Goal: Task Accomplishment & Management: Complete application form

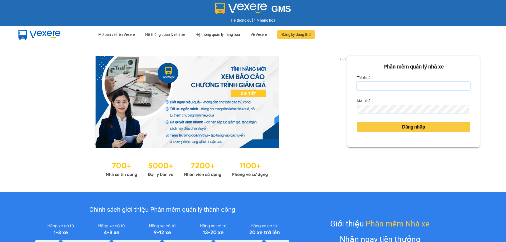
drag, startPoint x: 377, startPoint y: 86, endPoint x: 375, endPoint y: 82, distance: 3.9
click at [376, 86] on input "Tài khoản" at bounding box center [412, 86] width 113 height 8
type input "taigh.ct"
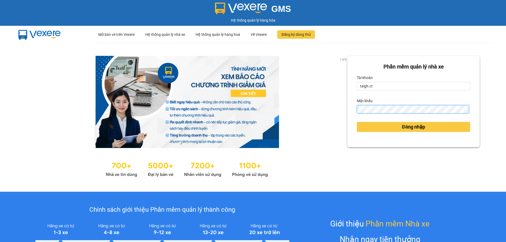
click at [328, 116] on div "1 of 3 Phần mềm quản lý nhà xe Tài khoản taigh.ct Mật khẩu Đăng nhập" at bounding box center [253, 117] width 506 height 149
click at [348, 112] on div "Phần mềm quản lý nhà xe Tài khoản taigh.ct Mật khẩu Đăng nhập" at bounding box center [413, 101] width 132 height 91
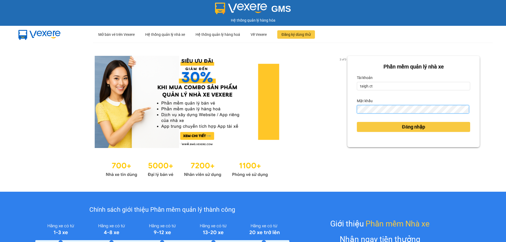
click at [356, 122] on button "Đăng nhập" at bounding box center [412, 127] width 113 height 10
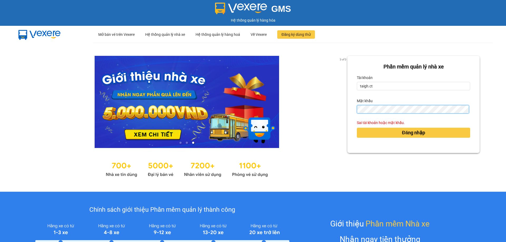
click at [347, 115] on div "Phần mềm quản lý nhà xe Tài khoản taigh.ct Mật khẩu Sai tài khoản hoặc mật khẩu…" at bounding box center [413, 104] width 132 height 97
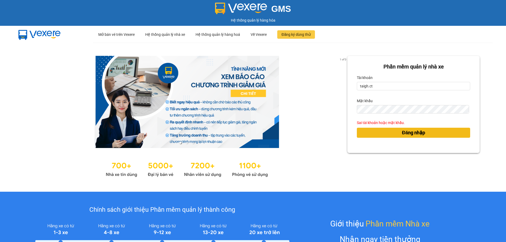
click at [402, 131] on span "Đăng nhập" at bounding box center [413, 132] width 23 height 7
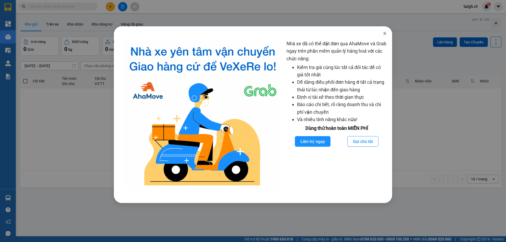
click at [386, 34] on icon "close" at bounding box center [384, 33] width 4 height 4
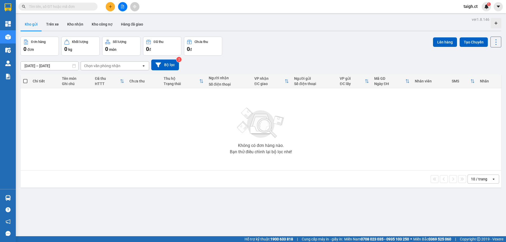
click at [81, 7] on input "text" at bounding box center [60, 7] width 62 height 6
click at [83, 6] on input "text" at bounding box center [60, 7] width 62 height 6
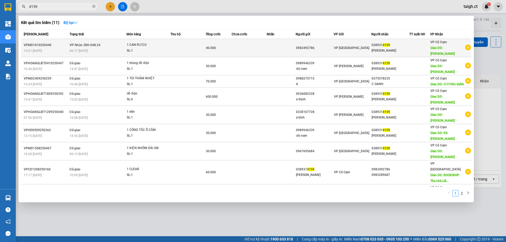
type input "4159"
click at [85, 47] on span "VP Nhận 38H-048.24" at bounding box center [85, 45] width 31 height 4
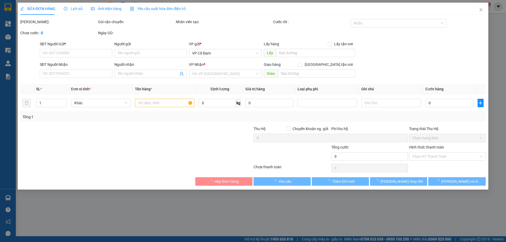
type input "0983492786"
type input "0389314159"
type input "[PERSON_NAME]"
type input "0"
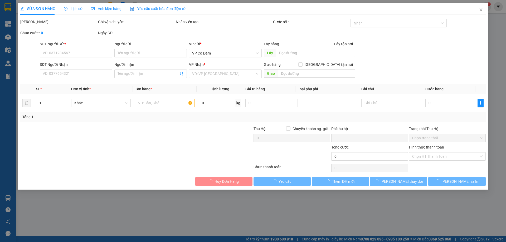
type input "40.000"
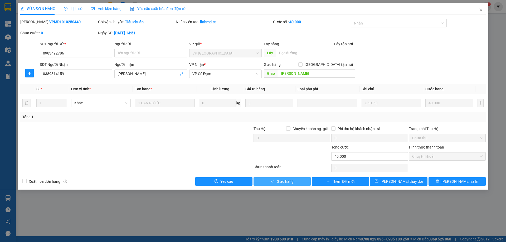
click at [288, 181] on span "Giao hàng" at bounding box center [284, 182] width 17 height 6
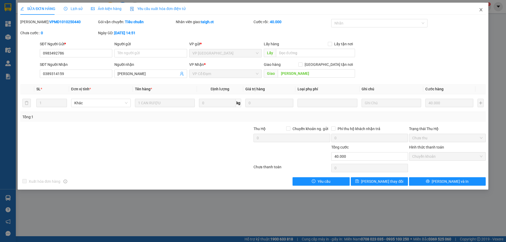
click at [481, 8] on icon "close" at bounding box center [480, 10] width 4 height 4
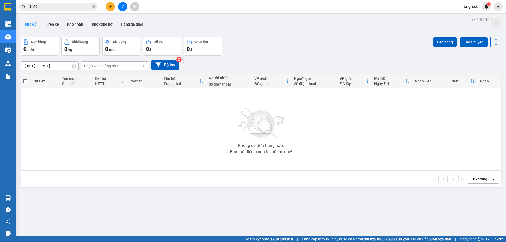
click at [94, 7] on icon "close-circle" at bounding box center [93, 6] width 3 height 3
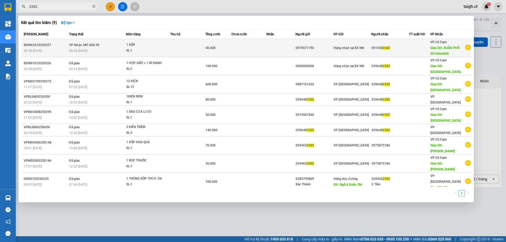
type input "2302"
click at [86, 48] on div "06:28 [DATE]" at bounding box center [97, 51] width 57 height 6
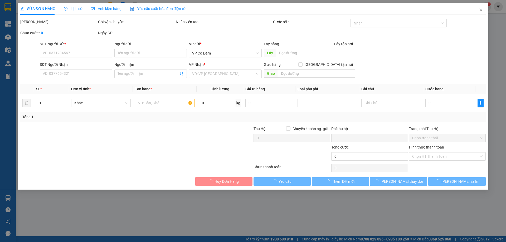
type input "0979071790"
type input "0915482302"
type input "XUÂN PHỔ 0915964908"
type input "0"
type input "40.000"
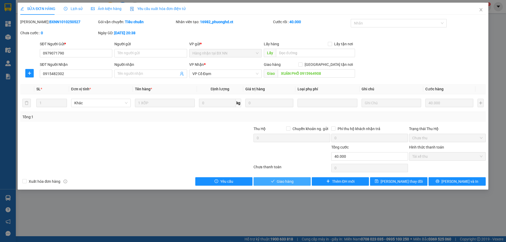
click at [281, 181] on span "Giao hàng" at bounding box center [284, 182] width 17 height 6
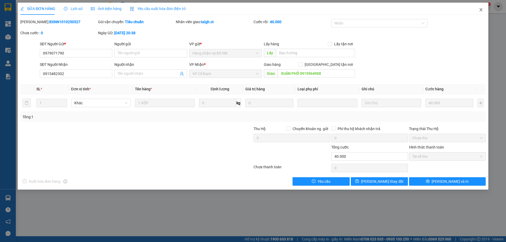
click at [481, 11] on icon "close" at bounding box center [480, 10] width 4 height 4
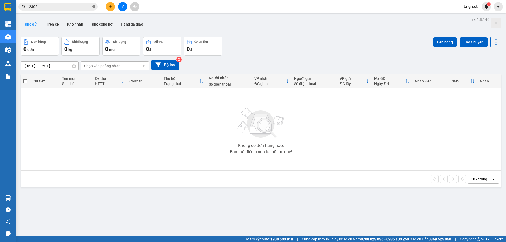
click at [93, 6] on icon "close-circle" at bounding box center [93, 6] width 3 height 3
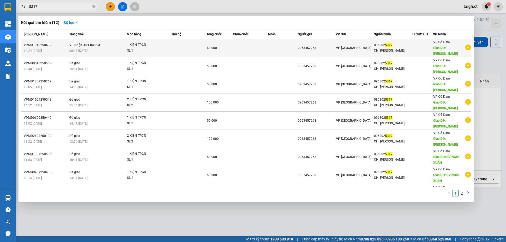
type input "5317"
click at [88, 44] on td "VP Nhận 38H-048.24 06:15 [DATE]" at bounding box center [97, 48] width 59 height 18
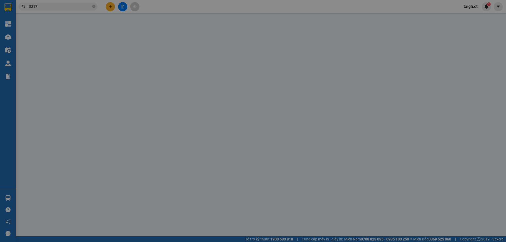
type input "0963457268"
type input "0968025317"
type input "CHỊ [PERSON_NAME]"
type input "TIEN DIEN"
type input "0"
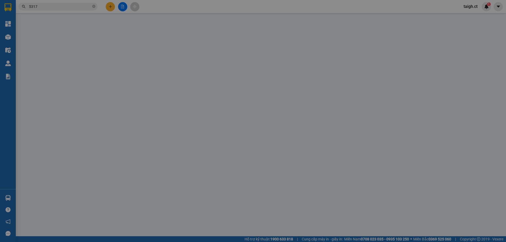
type input "60.000"
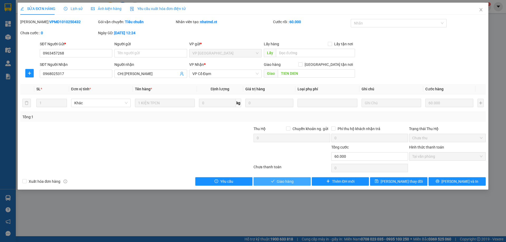
click at [295, 184] on button "Giao hàng" at bounding box center [281, 181] width 57 height 8
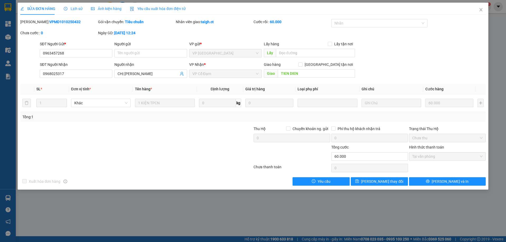
click at [74, 7] on span "Lịch sử" at bounding box center [73, 9] width 19 height 4
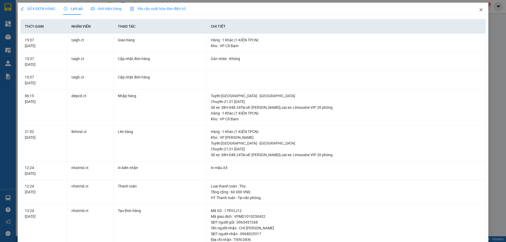
click at [479, 10] on icon "close" at bounding box center [480, 10] width 4 height 4
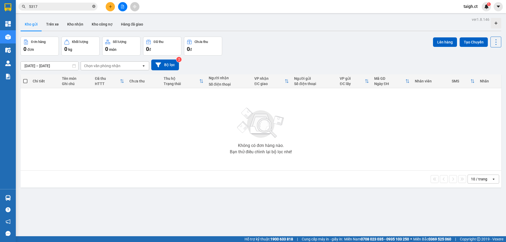
click at [94, 7] on icon "close-circle" at bounding box center [93, 6] width 3 height 3
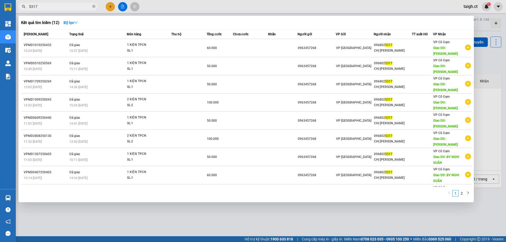
type input "5317"
click at [92, 6] on span "5317" at bounding box center [57, 7] width 79 height 8
click at [93, 5] on icon "close-circle" at bounding box center [93, 6] width 3 height 3
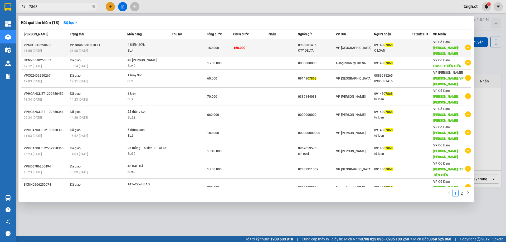
type input "7868"
click at [74, 49] on span "06:08 [DATE]" at bounding box center [79, 51] width 18 height 4
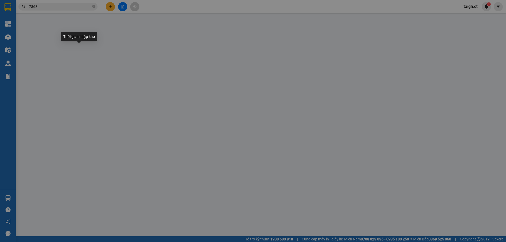
type input "0988001416"
type input "CTY DELTA"
type input "0914807868"
type input "C LOAN"
type input "TIEN ĐIỀN"
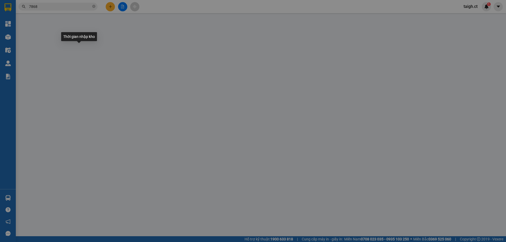
type input "0"
type input "160.000"
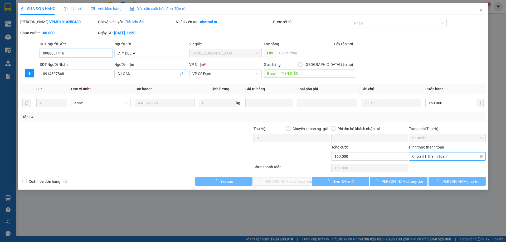
click at [420, 154] on span "Chọn HT Thanh Toán" at bounding box center [447, 156] width 70 height 8
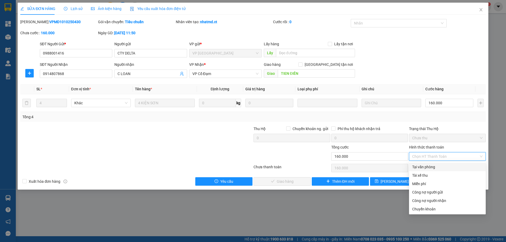
click at [418, 165] on div "Tại văn phòng" at bounding box center [447, 167] width 70 height 6
type input "0"
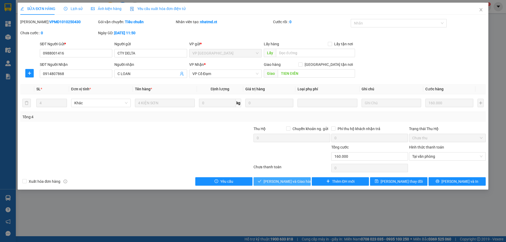
click at [291, 180] on span "[PERSON_NAME] và Giao hàng" at bounding box center [288, 182] width 51 height 6
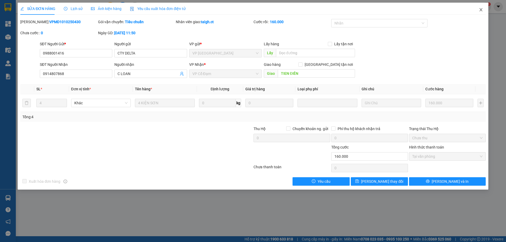
click at [483, 9] on span "Close" at bounding box center [480, 10] width 15 height 15
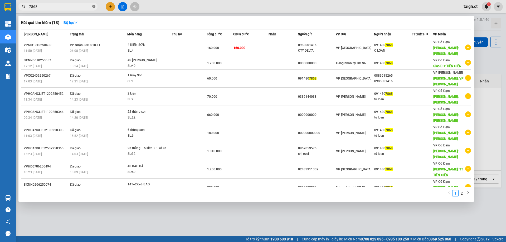
click at [93, 6] on icon "close-circle" at bounding box center [93, 6] width 3 height 3
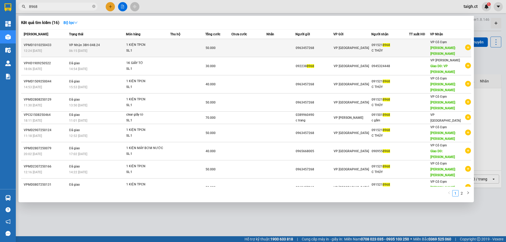
type input "8968"
click at [87, 44] on span "VP Nhận 38H-048.24" at bounding box center [84, 45] width 31 height 4
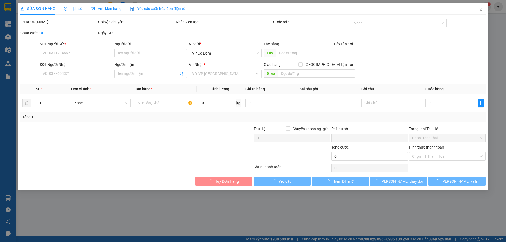
type input "0963457268"
type input "0915218968"
type input "C THÚY"
type input "[PERSON_NAME]"
type input "0"
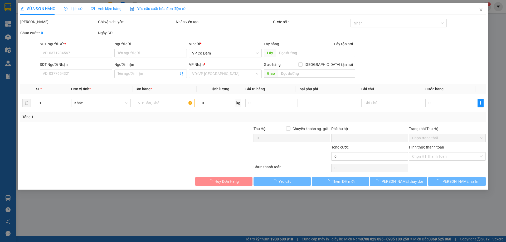
type input "50.000"
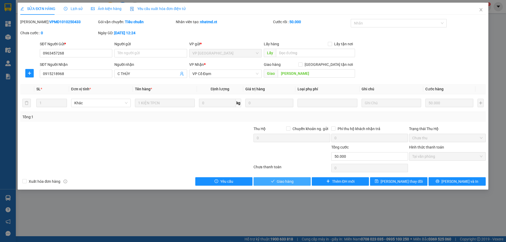
click at [298, 181] on button "Giao hàng" at bounding box center [281, 181] width 57 height 8
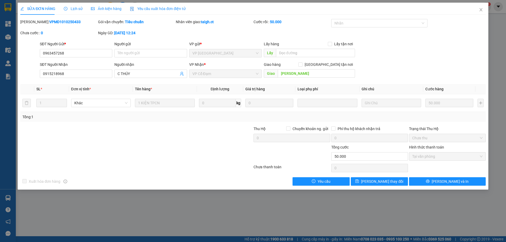
click at [73, 7] on span "Lịch sử" at bounding box center [73, 9] width 19 height 4
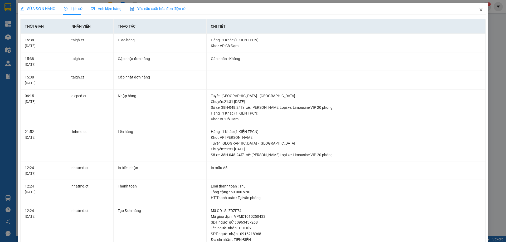
click at [478, 9] on icon "close" at bounding box center [480, 10] width 4 height 4
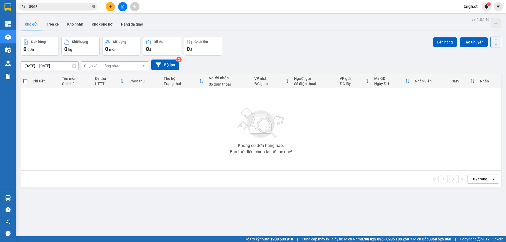
click at [94, 6] on icon "close-circle" at bounding box center [93, 6] width 3 height 3
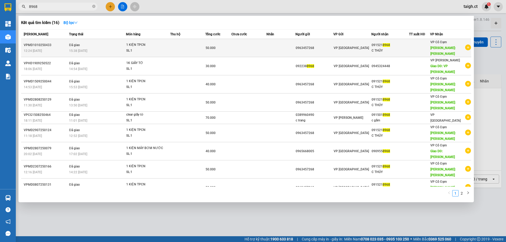
type input "8968"
click at [102, 50] on div "15:38 [DATE]" at bounding box center [97, 51] width 57 height 6
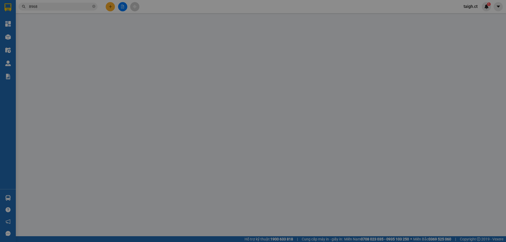
type input "0963457268"
type input "0915218968"
type input "C THÚY"
type input "[PERSON_NAME]"
type input "0"
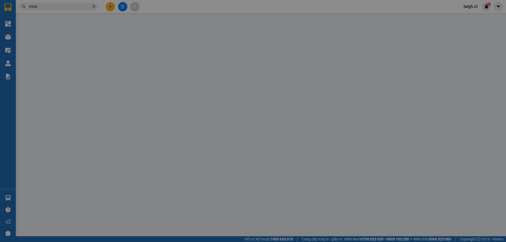
type input "50.000"
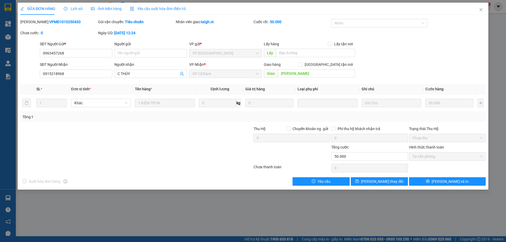
click at [79, 7] on span "Lịch sử" at bounding box center [73, 9] width 19 height 4
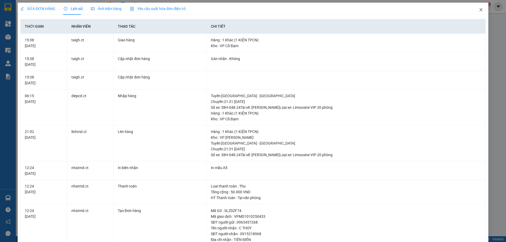
click at [479, 9] on span "Close" at bounding box center [480, 10] width 15 height 15
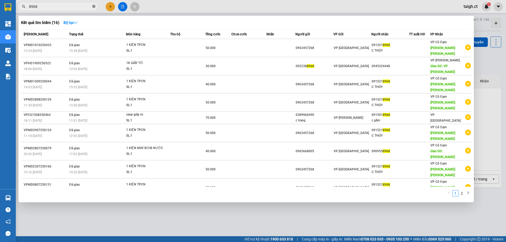
click at [94, 6] on icon "close-circle" at bounding box center [93, 6] width 3 height 3
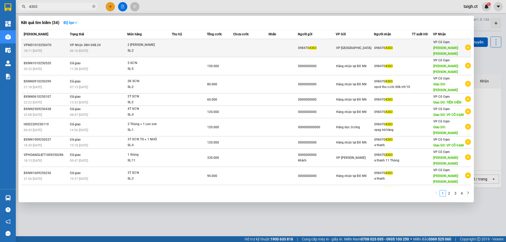
type input "4303"
click at [77, 49] on span "06:16 [DATE]" at bounding box center [79, 51] width 18 height 4
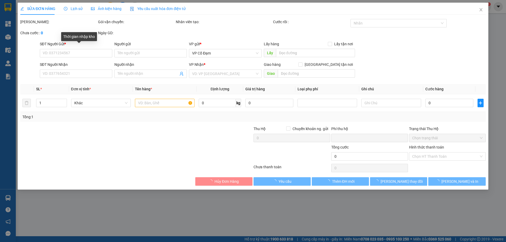
type input "0984704303"
type input "[PERSON_NAME]"
type input "0"
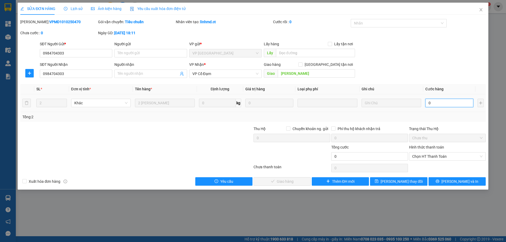
click at [440, 103] on input "0" at bounding box center [449, 103] width 48 height 8
type input "6"
type input "60"
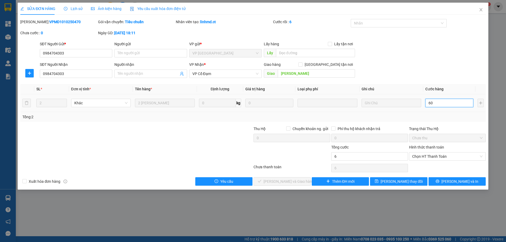
type input "60"
drag, startPoint x: 443, startPoint y: 153, endPoint x: 442, endPoint y: 157, distance: 4.3
click at [443, 152] on span "Chọn HT Thanh Toán" at bounding box center [447, 156] width 70 height 8
type input "60"
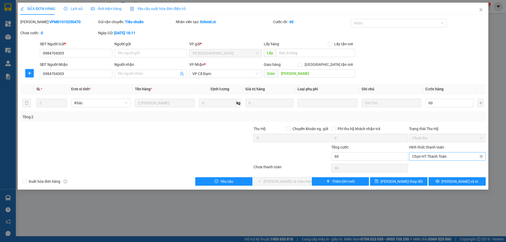
type input "60.000"
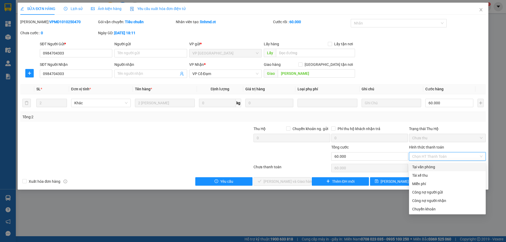
click at [430, 167] on div "Tại văn phòng" at bounding box center [447, 167] width 70 height 6
type input "0"
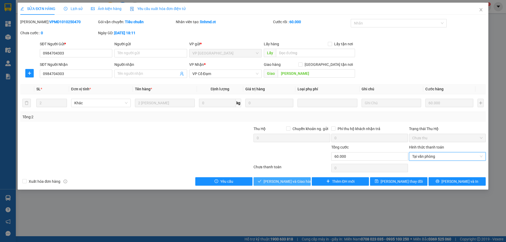
click at [299, 181] on span "[PERSON_NAME] và Giao hàng" at bounding box center [288, 182] width 51 height 6
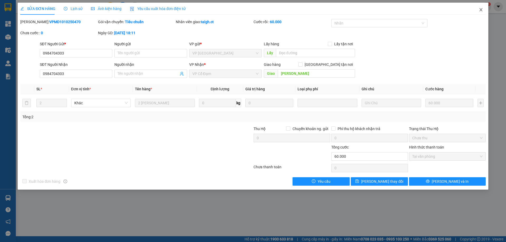
click at [480, 8] on icon "close" at bounding box center [480, 10] width 4 height 4
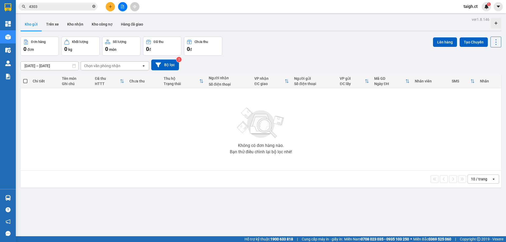
click at [94, 6] on icon "close-circle" at bounding box center [93, 6] width 3 height 3
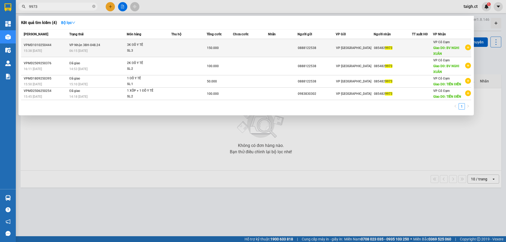
type input "9973"
click at [78, 49] on span "06:15 [DATE]" at bounding box center [78, 51] width 18 height 4
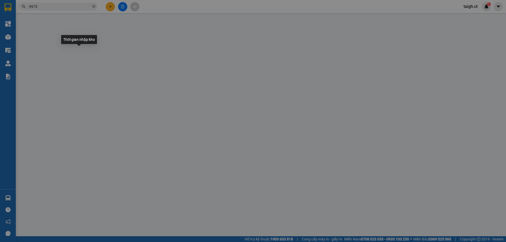
type input "0888122538"
type input "0854829973"
type input "BV NGHI XUÂN"
type input "0"
type input "150.000"
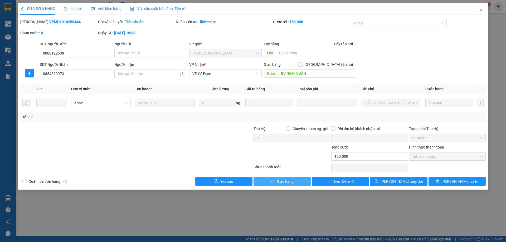
click at [290, 182] on span "Giao hàng" at bounding box center [284, 182] width 17 height 6
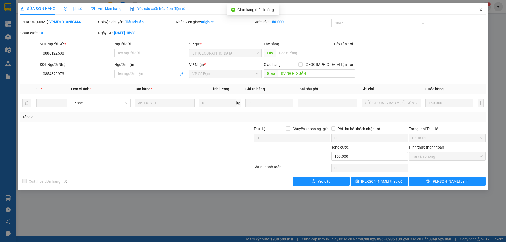
click at [481, 8] on icon "close" at bounding box center [480, 10] width 4 height 4
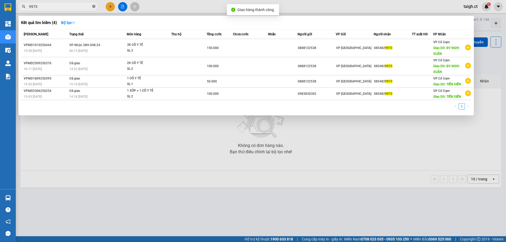
click at [93, 5] on icon "close-circle" at bounding box center [93, 6] width 3 height 3
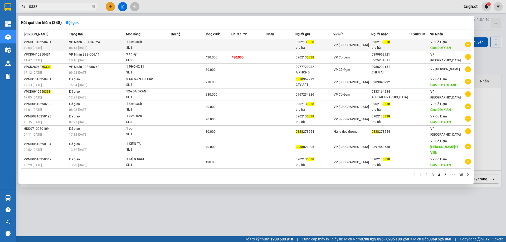
type input "0338"
click at [87, 46] on span "06:13 [DATE]" at bounding box center [78, 48] width 18 height 4
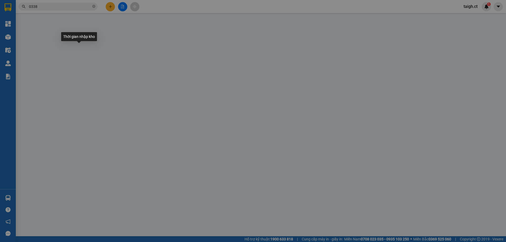
type input "0902130338"
type input "thu hà"
type input "0902130338"
type input "thu hà"
type input "X AN"
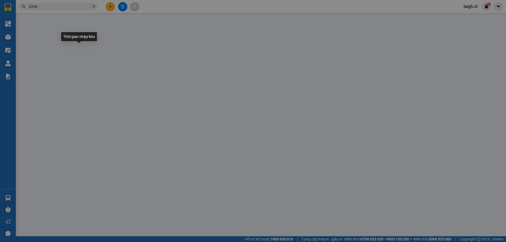
type input "0"
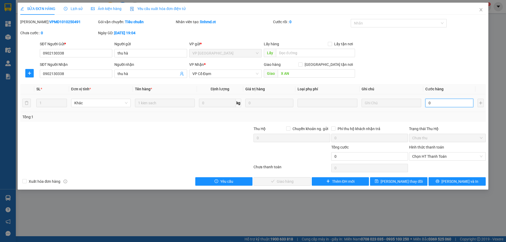
click at [448, 101] on input "0" at bounding box center [449, 103] width 48 height 8
type input "3"
type input "30"
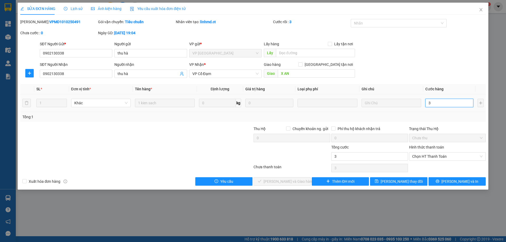
type input "30"
click at [434, 158] on span "Chọn HT Thanh Toán" at bounding box center [447, 156] width 70 height 8
type input "30"
type input "30.000"
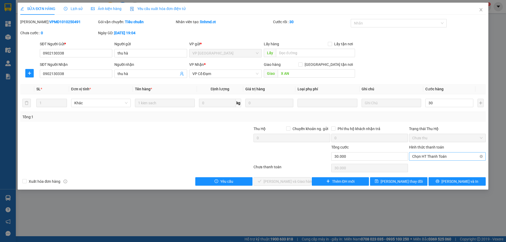
type input "30.000"
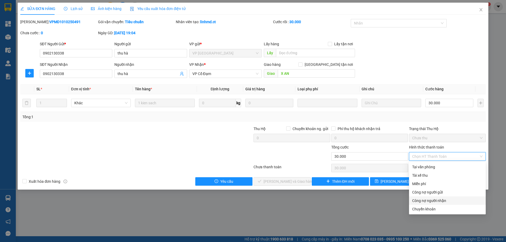
click at [424, 199] on div "Công nợ người nhận" at bounding box center [447, 201] width 70 height 6
type input "0"
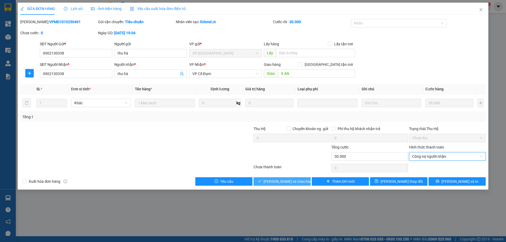
click at [286, 181] on span "[PERSON_NAME] và Giao hàng" at bounding box center [288, 182] width 51 height 6
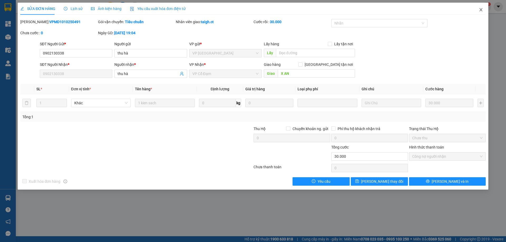
click at [482, 9] on icon "close" at bounding box center [480, 10] width 4 height 4
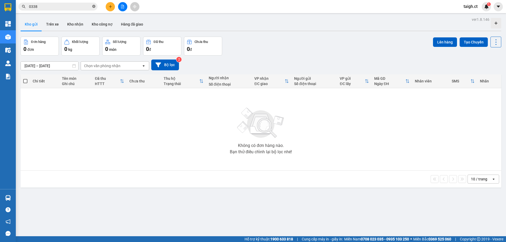
click at [94, 6] on icon "close-circle" at bounding box center [93, 6] width 3 height 3
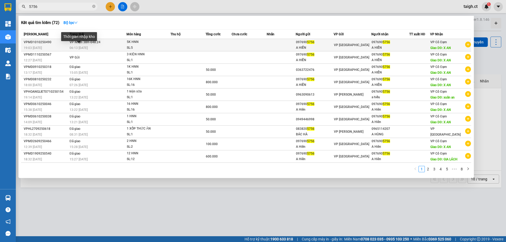
type input "5756"
click at [75, 46] on span "06:13 [DATE]" at bounding box center [79, 48] width 18 height 4
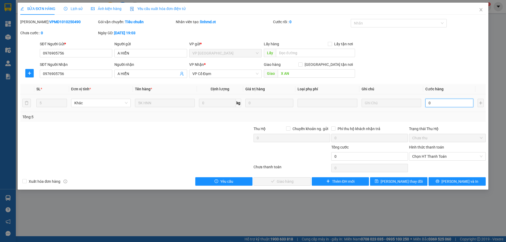
click at [438, 104] on input "0" at bounding box center [449, 103] width 48 height 8
type input "2"
type input "25"
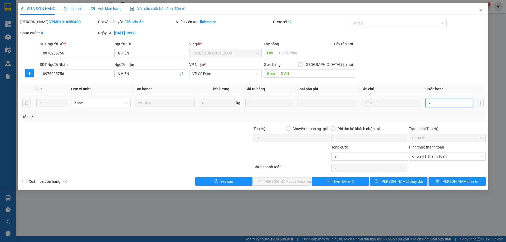
type input "25"
type input "2.520"
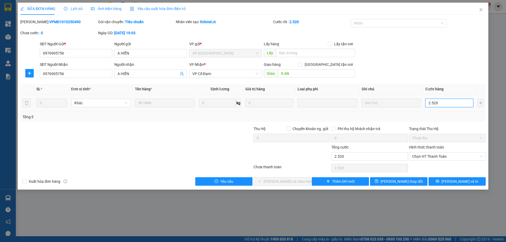
type input "252"
type input "25"
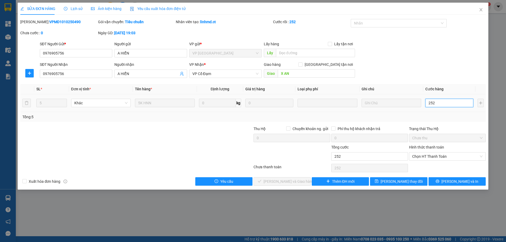
type input "25"
type input "250"
drag, startPoint x: 438, startPoint y: 157, endPoint x: 438, endPoint y: 160, distance: 2.9
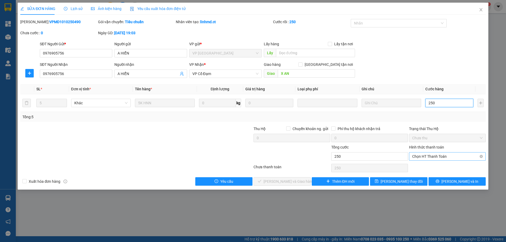
click at [438, 157] on span "Chọn HT Thanh Toán" at bounding box center [447, 156] width 70 height 8
type input "250.000"
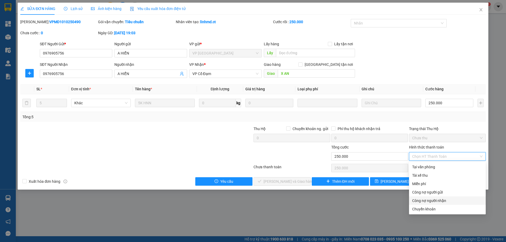
click at [428, 200] on div "Công nợ người nhận" at bounding box center [447, 201] width 70 height 6
type input "0"
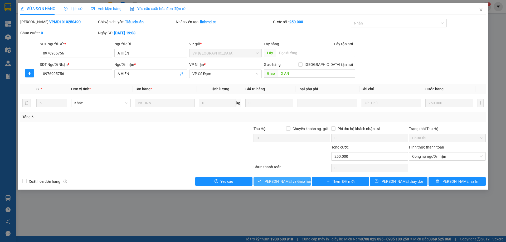
click at [292, 181] on span "[PERSON_NAME] và Giao hàng" at bounding box center [288, 182] width 51 height 6
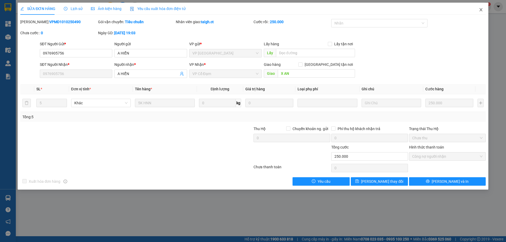
click at [481, 7] on span "Close" at bounding box center [480, 10] width 15 height 15
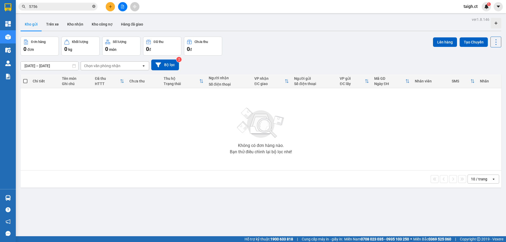
click at [94, 6] on icon "close-circle" at bounding box center [93, 6] width 3 height 3
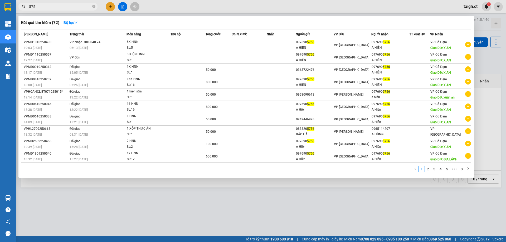
type input "5756"
click at [93, 6] on icon "close-circle" at bounding box center [93, 6] width 3 height 3
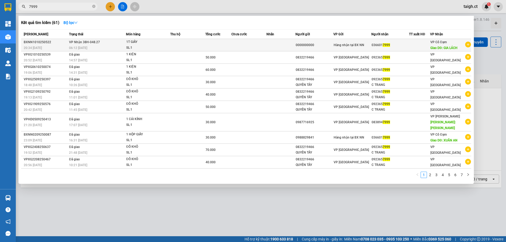
type input "7999"
click at [91, 45] on div "06:12 [DATE]" at bounding box center [97, 48] width 57 height 6
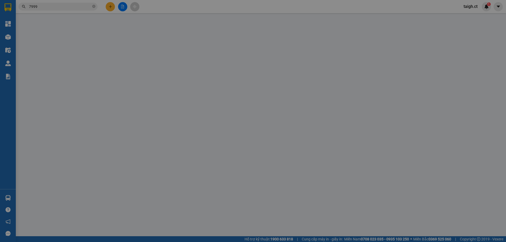
type input "0000000000"
type input "0366017999"
type input "GIA LÁCH"
type input "0"
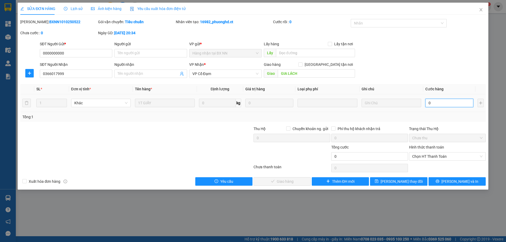
click at [438, 103] on input "0" at bounding box center [449, 103] width 48 height 8
type input "6"
type input "60"
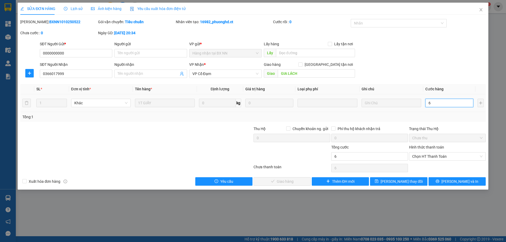
type input "60"
drag, startPoint x: 418, startPoint y: 153, endPoint x: 418, endPoint y: 157, distance: 3.7
click at [418, 153] on span "Chọn HT Thanh Toán" at bounding box center [447, 156] width 70 height 8
type input "60"
type input "60.000"
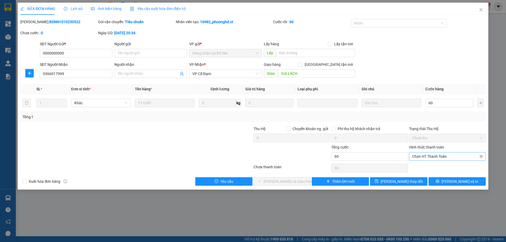
type input "60.000"
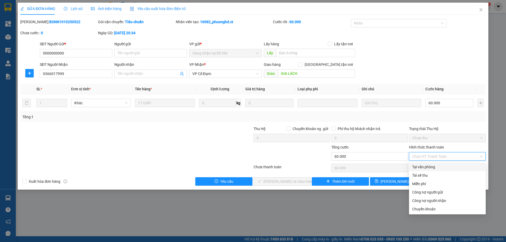
click at [418, 163] on div "Tại văn phòng" at bounding box center [447, 167] width 77 height 8
type input "0"
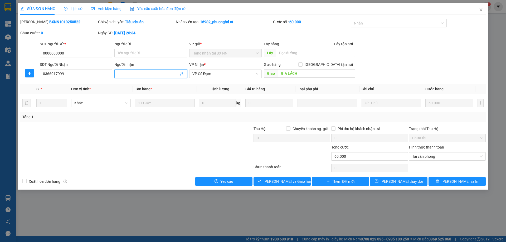
click at [159, 73] on input "Người nhận" at bounding box center [147, 74] width 61 height 6
click at [147, 73] on input "vpxg tra" at bounding box center [147, 74] width 61 height 6
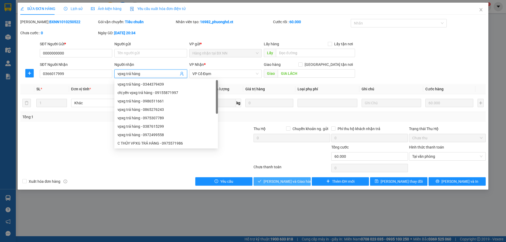
type input "vpxg trả hàng"
click at [284, 179] on span "[PERSON_NAME] và Giao hàng" at bounding box center [288, 182] width 51 height 6
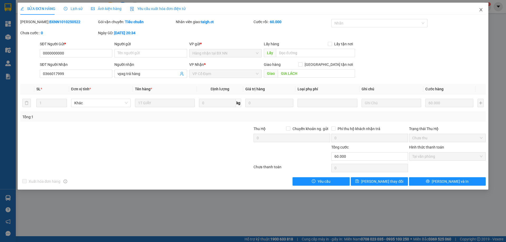
click at [481, 7] on span "Close" at bounding box center [480, 10] width 15 height 15
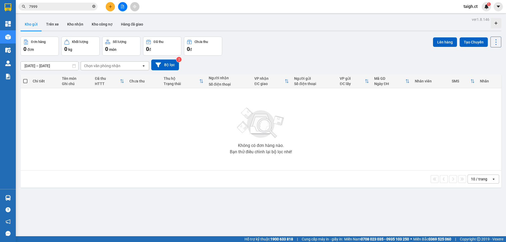
click at [94, 7] on icon "close-circle" at bounding box center [93, 6] width 3 height 3
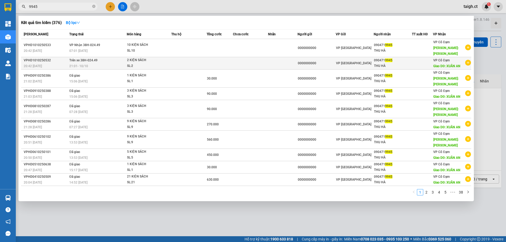
type input "9945"
click at [84, 64] on span "21:01 [DATE]" at bounding box center [78, 66] width 19 height 4
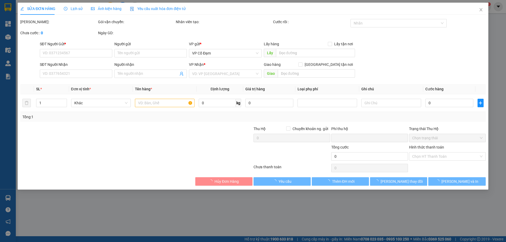
type input "0000000000"
type input "0904719945"
type input "THU HÀ"
type input "XUÂN AN"
type input "0"
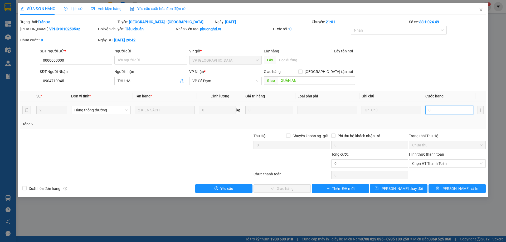
click at [438, 111] on input "0" at bounding box center [449, 110] width 48 height 8
type input "6"
type input "60"
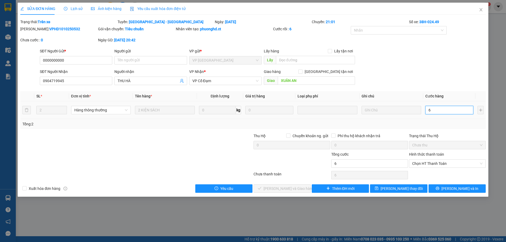
type input "60"
click at [431, 163] on span "Chọn HT Thanh Toán" at bounding box center [447, 164] width 70 height 8
type input "60"
type input "60.000"
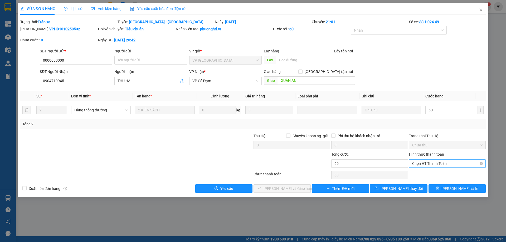
type input "60.000"
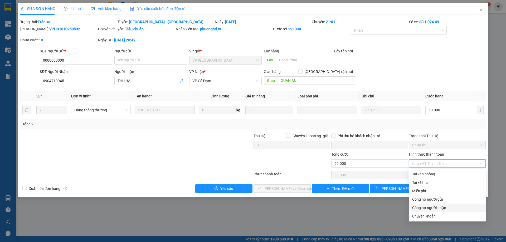
click at [424, 209] on div "Công nợ người nhận" at bounding box center [447, 208] width 70 height 6
type input "0"
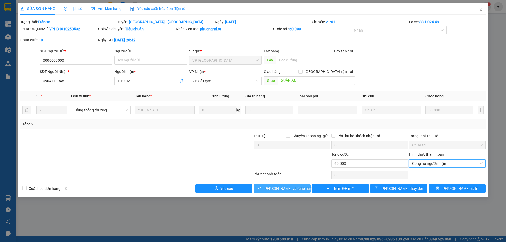
click at [297, 189] on span "[PERSON_NAME] và Giao hàng" at bounding box center [288, 189] width 51 height 6
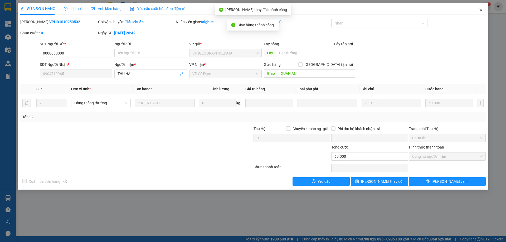
click at [482, 8] on icon "close" at bounding box center [480, 10] width 4 height 4
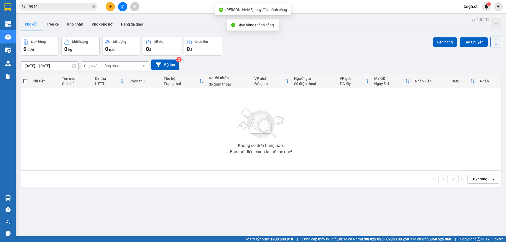
click at [68, 4] on input "9945" at bounding box center [60, 7] width 62 height 6
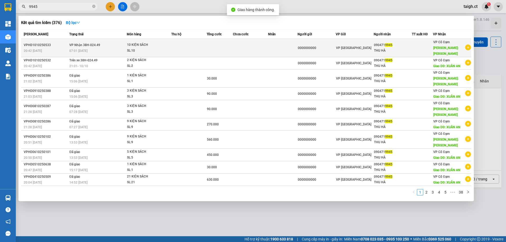
click at [86, 43] on span "VP Nhận 38H-024.49" at bounding box center [84, 45] width 31 height 4
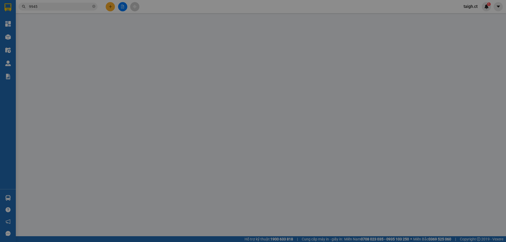
type input "0000000000"
type input "0904719945"
type input "THU HÀ"
type input "[PERSON_NAME]"
type input "0"
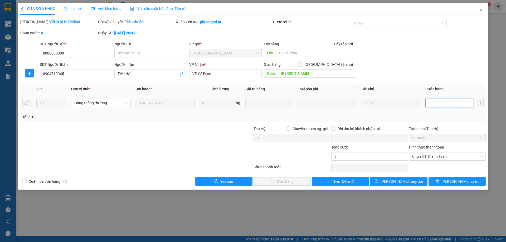
click at [439, 105] on input "0" at bounding box center [449, 103] width 48 height 8
type input "3"
type input "30"
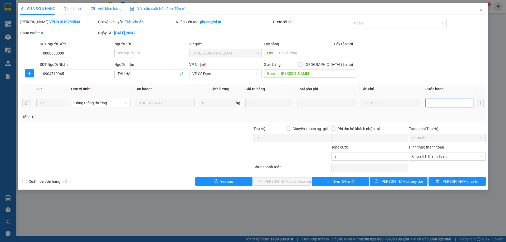
type input "30"
type input "300"
click at [420, 158] on span "Chọn HT Thanh Toán" at bounding box center [447, 156] width 70 height 8
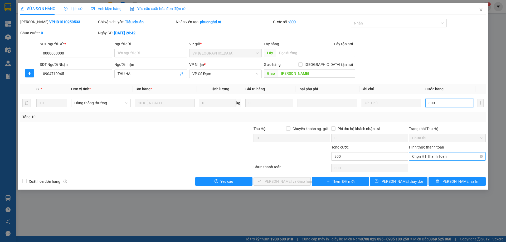
type input "300"
type input "300.000"
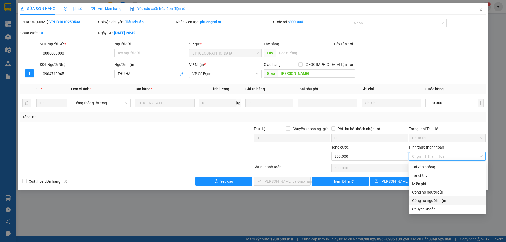
click at [426, 200] on div "Công nợ người nhận" at bounding box center [447, 201] width 70 height 6
type input "0"
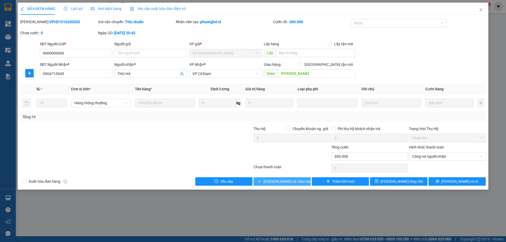
click at [293, 181] on span "[PERSON_NAME] và Giao hàng" at bounding box center [288, 182] width 51 height 6
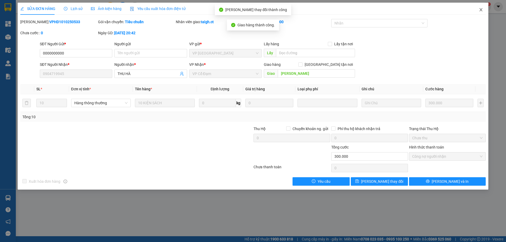
click at [480, 8] on icon "close" at bounding box center [480, 10] width 4 height 4
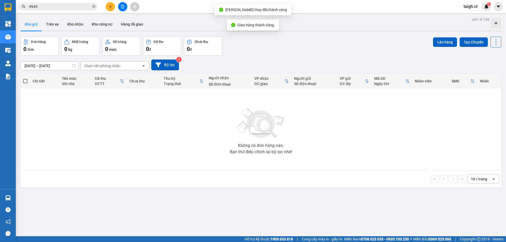
click at [93, 5] on icon "close-circle" at bounding box center [93, 6] width 3 height 3
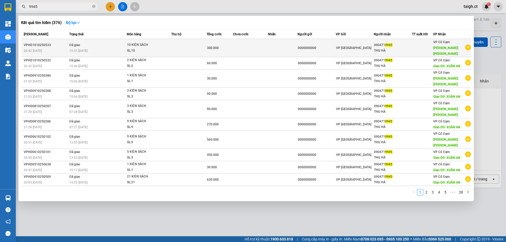
type input "9945"
click at [78, 44] on span "Đã giao" at bounding box center [74, 45] width 11 height 4
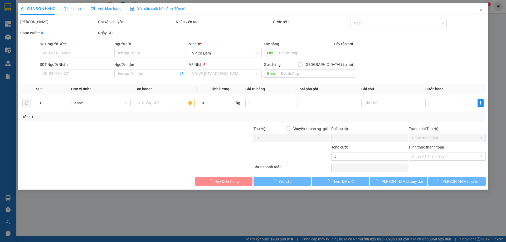
type input "0000000000"
type input "0904719945"
type input "THU HÀ"
type input "[PERSON_NAME]"
type input "0"
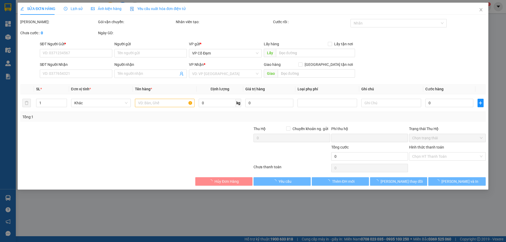
type input "300.000"
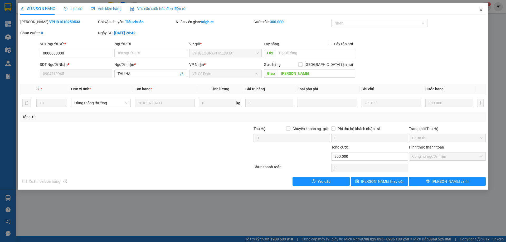
click at [481, 9] on icon "close" at bounding box center [480, 10] width 4 height 4
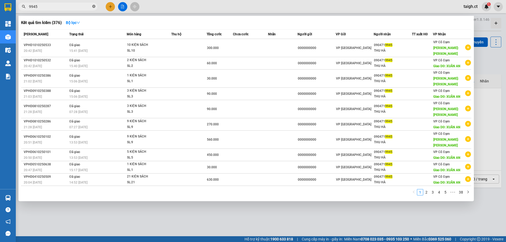
click at [94, 7] on icon "close-circle" at bounding box center [93, 6] width 3 height 3
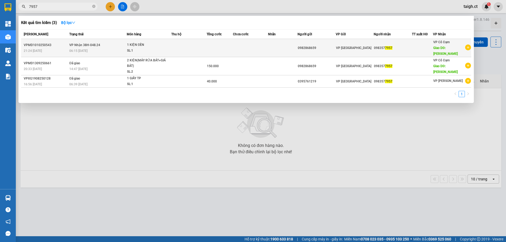
type input "7957"
click at [85, 43] on span "VP Nhận 38H-048.24" at bounding box center [84, 45] width 31 height 4
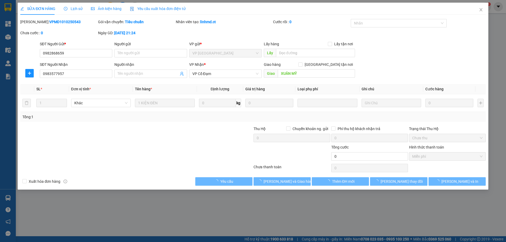
type input "0982868659"
type input "0983577957"
type input "XUÂN MỸ"
type input "0"
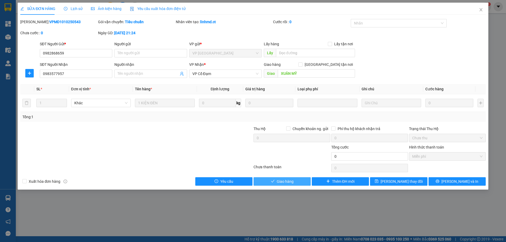
click at [290, 182] on span "Giao hàng" at bounding box center [284, 182] width 17 height 6
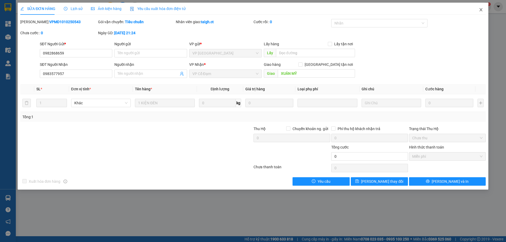
click at [481, 8] on icon "close" at bounding box center [480, 10] width 4 height 4
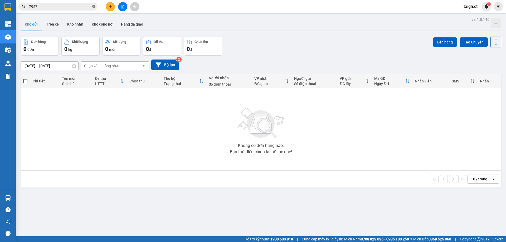
click at [94, 6] on icon "close-circle" at bounding box center [93, 6] width 3 height 3
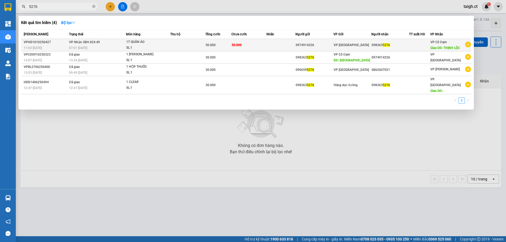
type input "5276"
click at [86, 43] on span "VP Nhận 38H-024.49" at bounding box center [84, 42] width 31 height 4
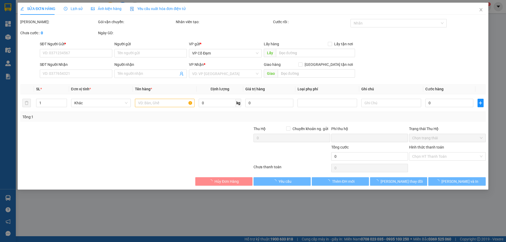
type input "0974914226"
type input "0983635276"
type input "THỊNH LỘC"
type input "0"
type input "50.000"
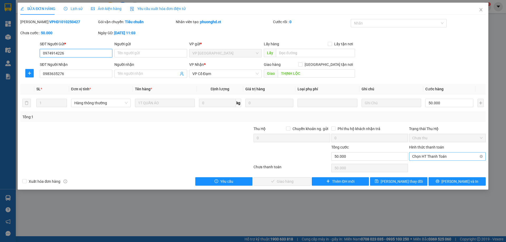
click at [423, 158] on span "Chọn HT Thanh Toán" at bounding box center [447, 156] width 70 height 8
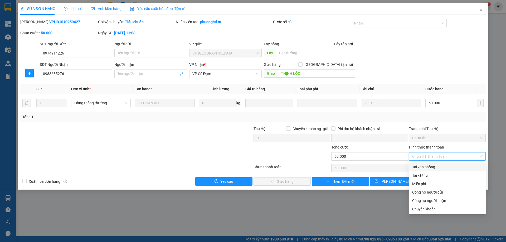
click at [443, 168] on div "Tại văn phòng" at bounding box center [447, 167] width 70 height 6
type input "0"
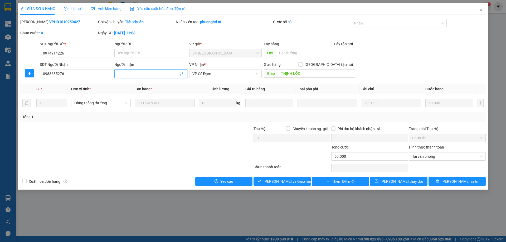
click at [158, 74] on input "Người nhận" at bounding box center [147, 74] width 61 height 6
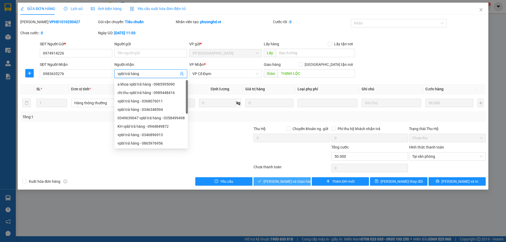
type input "vpbl trả hàng"
click at [298, 180] on span "[PERSON_NAME] và Giao hàng" at bounding box center [288, 182] width 51 height 6
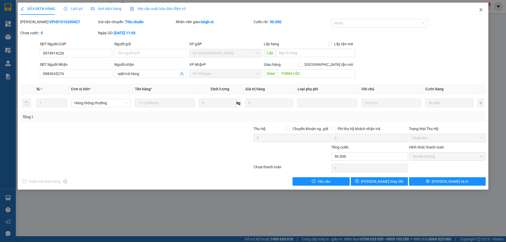
click at [481, 11] on icon "close" at bounding box center [480, 10] width 4 height 4
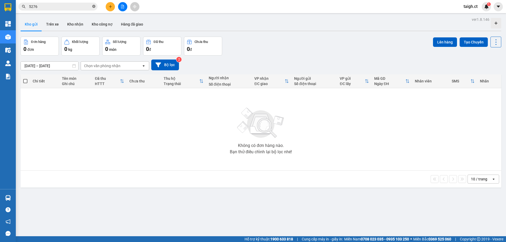
click at [95, 8] on icon "close-circle" at bounding box center [93, 6] width 3 height 3
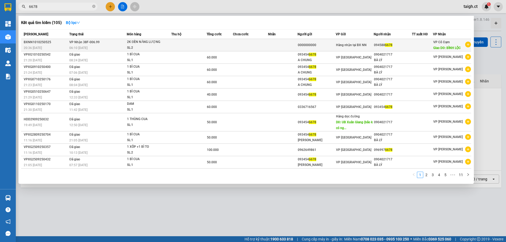
type input "6678"
click at [86, 46] on span "06:10 [DATE]" at bounding box center [78, 48] width 18 height 4
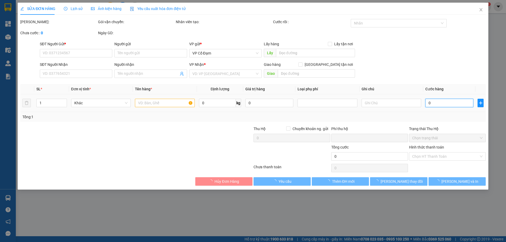
click at [448, 102] on input "0" at bounding box center [449, 103] width 48 height 8
type input "0000000000"
type input "0945886678"
type input "BÌNH LỘC"
type input "0"
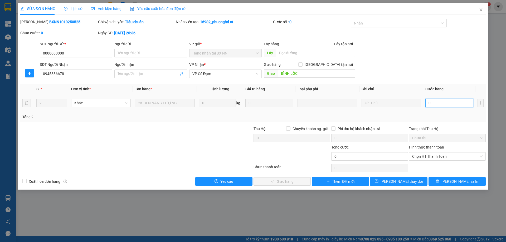
click at [445, 103] on input "0" at bounding box center [449, 103] width 48 height 8
type input "1"
type input "15"
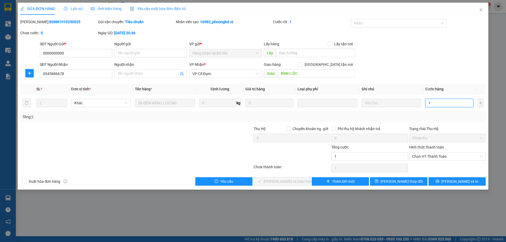
type input "15"
type input "150"
drag, startPoint x: 428, startPoint y: 154, endPoint x: 428, endPoint y: 157, distance: 2.9
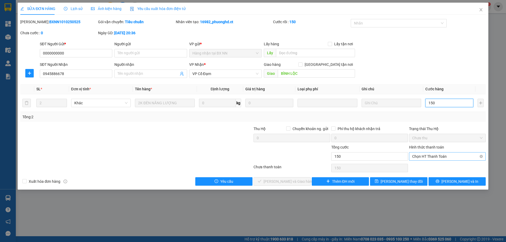
click at [428, 154] on span "Chọn HT Thanh Toán" at bounding box center [447, 156] width 70 height 8
type input "150"
type input "150.000"
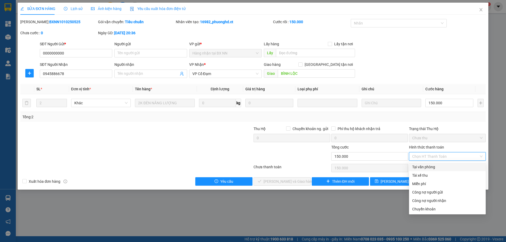
drag, startPoint x: 423, startPoint y: 167, endPoint x: 377, endPoint y: 169, distance: 46.2
click at [422, 167] on div "Tại văn phòng" at bounding box center [447, 167] width 70 height 6
type input "0"
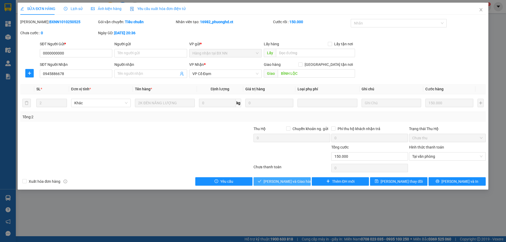
click at [285, 182] on span "[PERSON_NAME] và Giao hàng" at bounding box center [288, 182] width 51 height 6
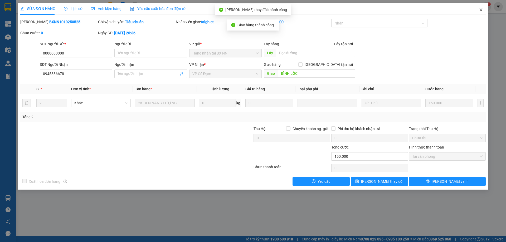
click at [478, 9] on icon "close" at bounding box center [480, 10] width 4 height 4
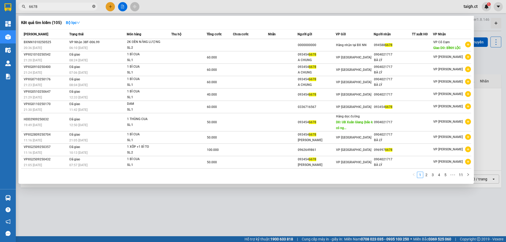
click at [94, 5] on icon "close-circle" at bounding box center [93, 6] width 3 height 3
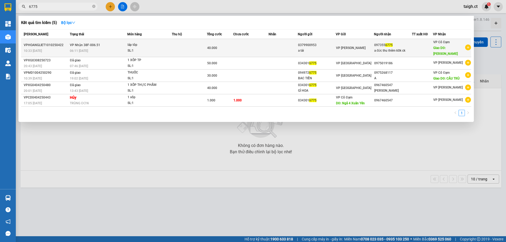
type input "6775"
click at [86, 44] on span "VP Nhận 38F-006.51" at bounding box center [85, 45] width 30 height 4
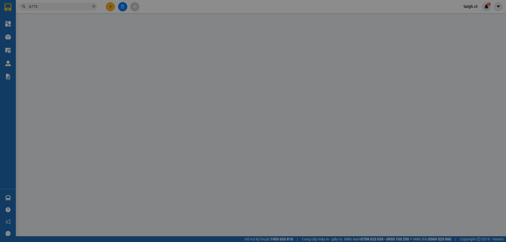
type input "0379900953"
type input "a tài"
type input "0973556775"
type input "a đức thu thêm 60k ck"
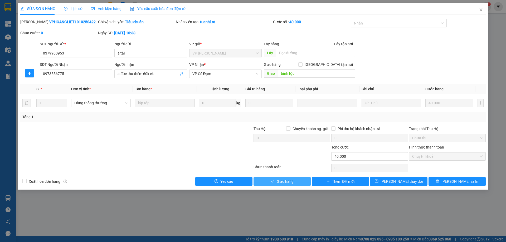
drag, startPoint x: 298, startPoint y: 181, endPoint x: 300, endPoint y: 178, distance: 4.1
click at [298, 181] on button "Giao hàng" at bounding box center [281, 181] width 57 height 8
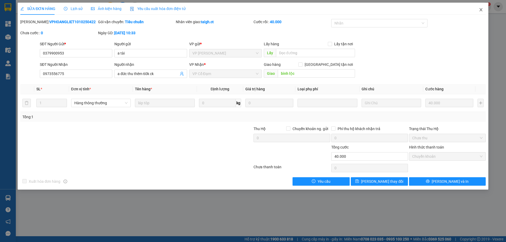
click at [483, 8] on span "Close" at bounding box center [480, 10] width 15 height 15
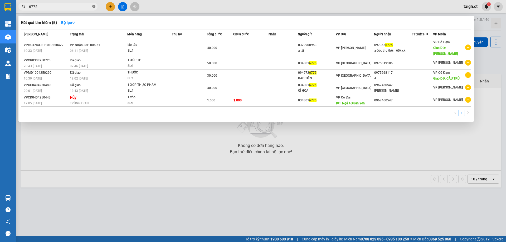
click at [93, 7] on icon "close-circle" at bounding box center [93, 6] width 3 height 3
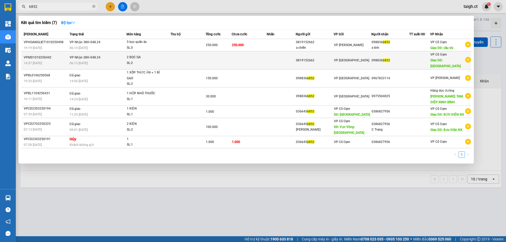
click at [78, 56] on span "VP Nhận 38H-048.24" at bounding box center [85, 58] width 31 height 4
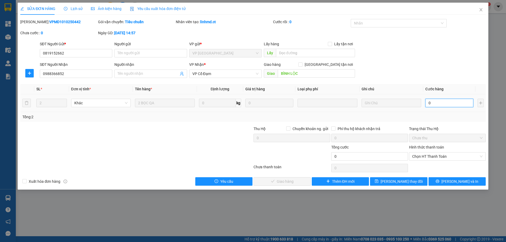
click at [442, 104] on input "0" at bounding box center [449, 103] width 48 height 8
click at [448, 152] on span "Chọn HT Thanh Toán" at bounding box center [447, 156] width 70 height 8
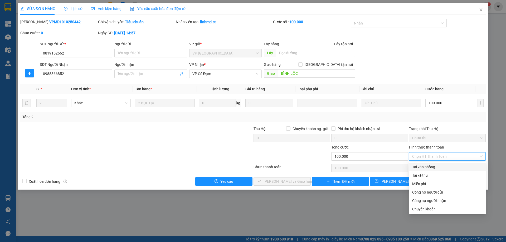
click at [431, 167] on div "Tại văn phòng" at bounding box center [447, 167] width 70 height 6
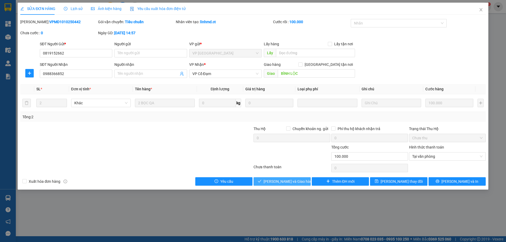
click at [300, 181] on button "[PERSON_NAME] và Giao hàng" at bounding box center [281, 181] width 57 height 8
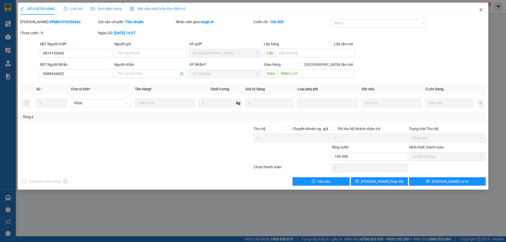
click at [481, 10] on icon "close" at bounding box center [480, 10] width 4 height 4
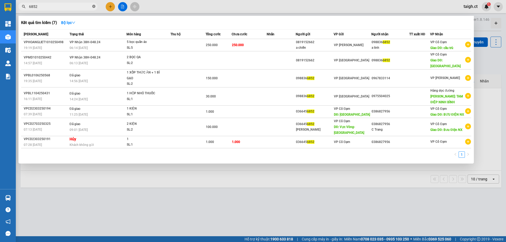
click at [94, 7] on icon "close-circle" at bounding box center [93, 6] width 3 height 3
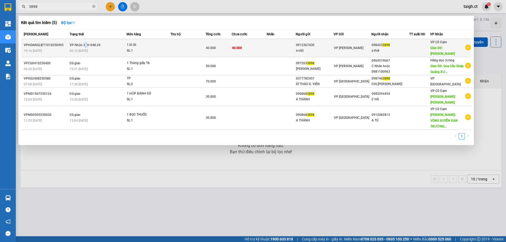
click at [85, 43] on span "VP Nhận 38H-048.24" at bounding box center [85, 45] width 31 height 4
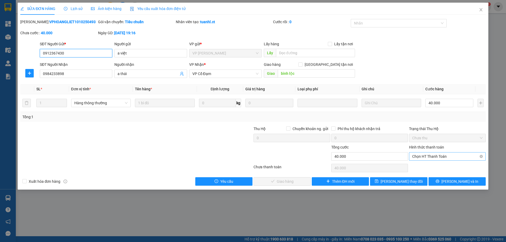
click at [420, 155] on span "Chọn HT Thanh Toán" at bounding box center [447, 156] width 70 height 8
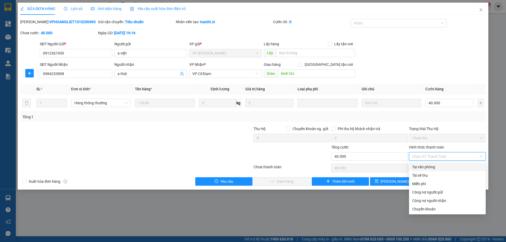
drag, startPoint x: 420, startPoint y: 164, endPoint x: 386, endPoint y: 174, distance: 35.3
click at [419, 165] on div "Tại văn phòng" at bounding box center [447, 167] width 77 height 8
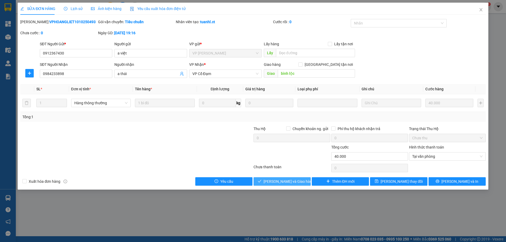
click at [291, 182] on span "[PERSON_NAME] và Giao hàng" at bounding box center [288, 182] width 51 height 6
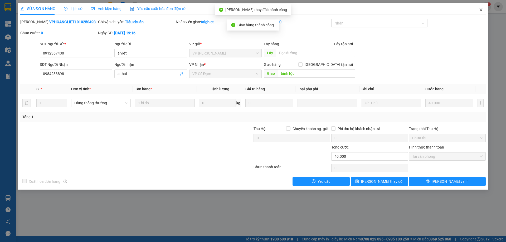
click at [481, 8] on icon "close" at bounding box center [480, 10] width 4 height 4
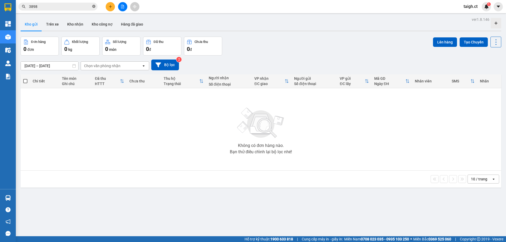
click at [93, 8] on icon "close-circle" at bounding box center [93, 6] width 3 height 3
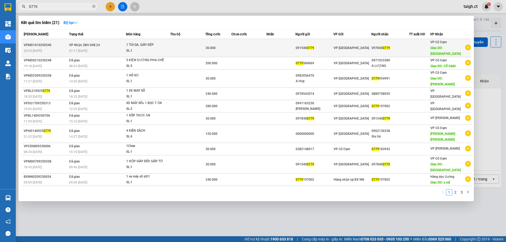
click at [78, 48] on div "07:17 [DATE]" at bounding box center [97, 51] width 57 height 6
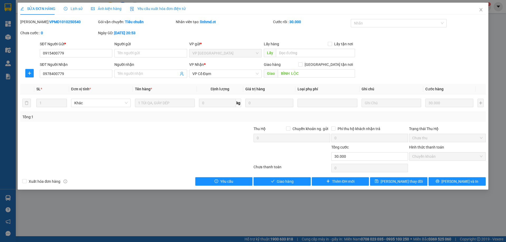
click at [303, 186] on div "SỬA ĐƠN HÀNG Lịch sử Ảnh kiện hàng Yêu cầu xuất hóa đơn điện tử Total Paid Fee …" at bounding box center [253, 96] width 470 height 187
click at [304, 181] on button "Giao hàng" at bounding box center [281, 181] width 57 height 8
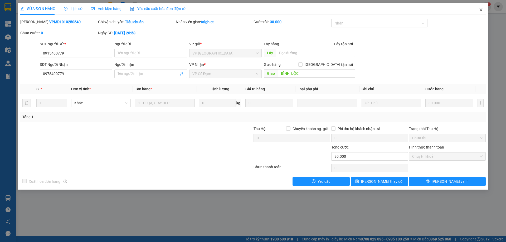
click at [483, 8] on span "Close" at bounding box center [480, 10] width 15 height 15
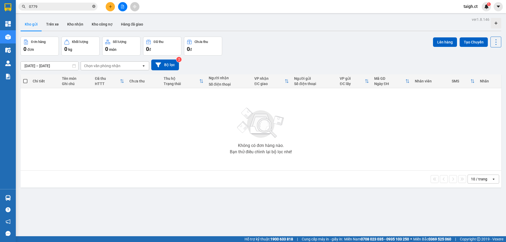
click at [95, 6] on icon "close-circle" at bounding box center [93, 6] width 3 height 3
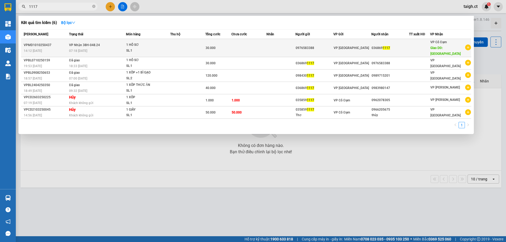
click at [86, 49] on span "07:18 [DATE]" at bounding box center [78, 51] width 18 height 4
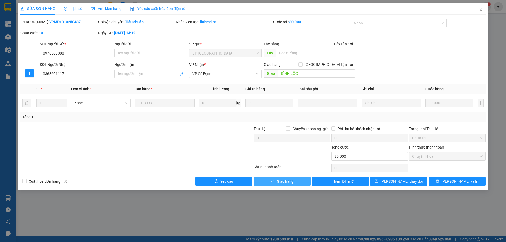
click at [298, 180] on button "Giao hàng" at bounding box center [281, 181] width 57 height 8
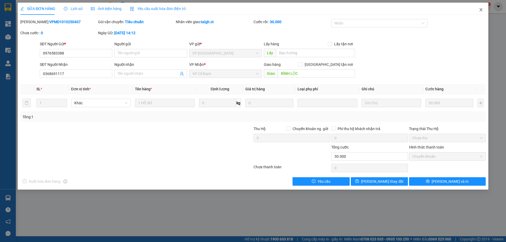
click at [481, 10] on icon "close" at bounding box center [480, 10] width 4 height 4
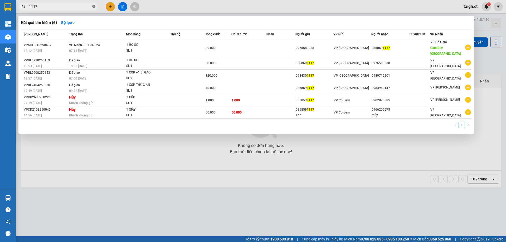
click at [93, 6] on icon "close-circle" at bounding box center [93, 6] width 3 height 3
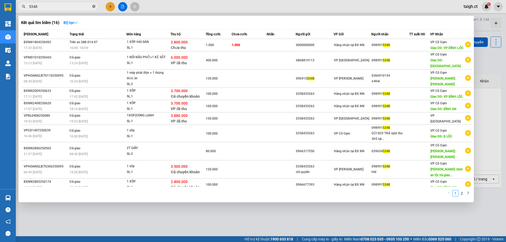
click at [93, 5] on span at bounding box center [93, 6] width 3 height 5
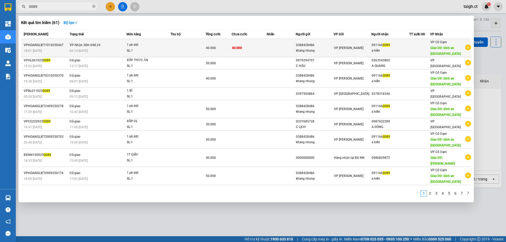
click at [77, 47] on td "VP Nhận 38H-048.24 06:14 [DATE]" at bounding box center [97, 48] width 58 height 18
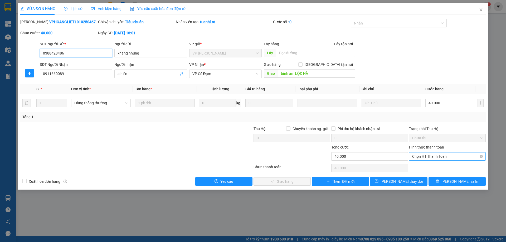
click at [429, 156] on span "Chọn HT Thanh Toán" at bounding box center [447, 156] width 70 height 8
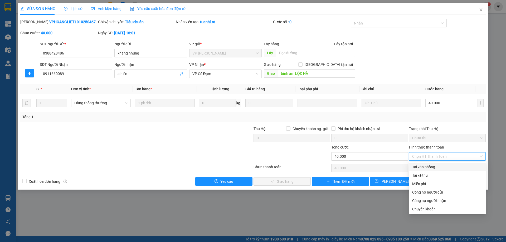
click at [427, 167] on div "Tại văn phòng" at bounding box center [447, 167] width 70 height 6
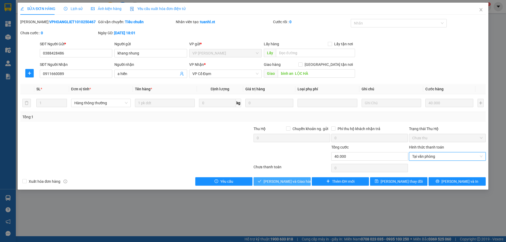
click at [296, 181] on span "[PERSON_NAME] và Giao hàng" at bounding box center [288, 182] width 51 height 6
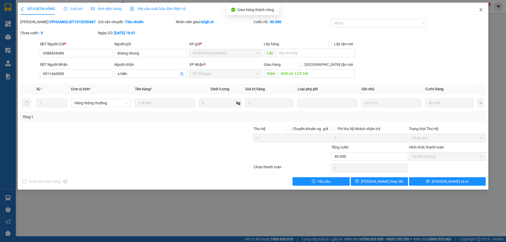
click at [482, 9] on icon "close" at bounding box center [480, 10] width 4 height 4
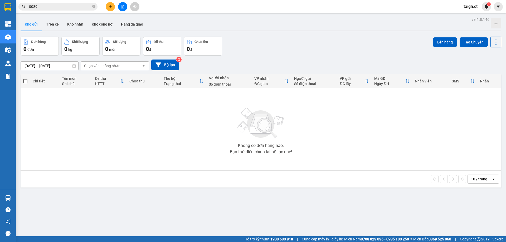
click at [94, 6] on icon "close-circle" at bounding box center [93, 6] width 3 height 3
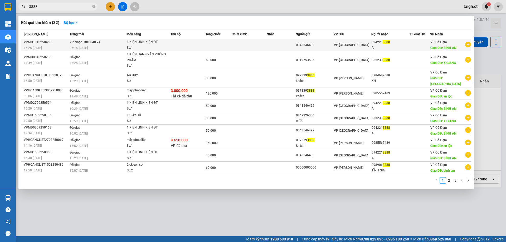
click at [91, 44] on span "VP Nhận 38H-048.24" at bounding box center [85, 42] width 31 height 4
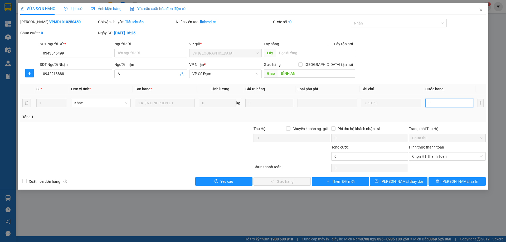
click at [433, 102] on input "0" at bounding box center [449, 103] width 48 height 8
click at [422, 156] on span "Chọn HT Thanh Toán" at bounding box center [447, 156] width 70 height 8
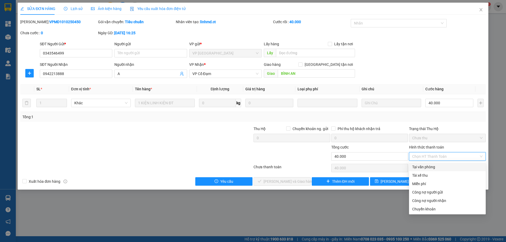
click at [423, 169] on div "Tại văn phòng" at bounding box center [447, 167] width 70 height 6
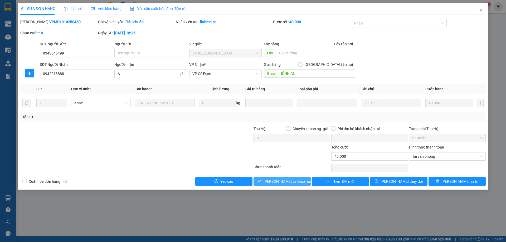
click at [301, 180] on button "[PERSON_NAME] và Giao hàng" at bounding box center [281, 181] width 57 height 8
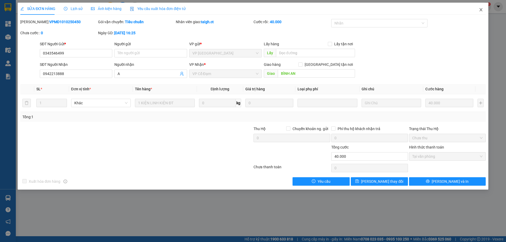
click at [480, 8] on icon "close" at bounding box center [480, 10] width 4 height 4
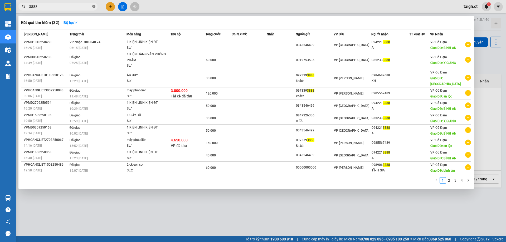
click at [94, 7] on icon "close-circle" at bounding box center [93, 6] width 3 height 3
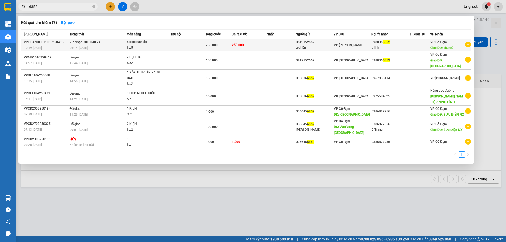
click at [85, 45] on div "06:14 [DATE]" at bounding box center [98, 48] width 57 height 6
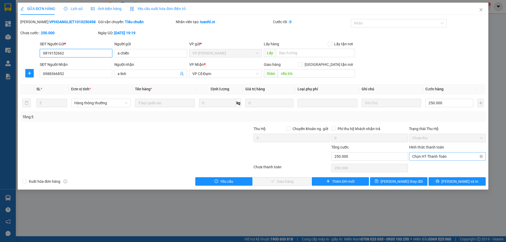
drag, startPoint x: 432, startPoint y: 153, endPoint x: 432, endPoint y: 161, distance: 7.6
click at [432, 153] on span "Chọn HT Thanh Toán" at bounding box center [447, 156] width 70 height 8
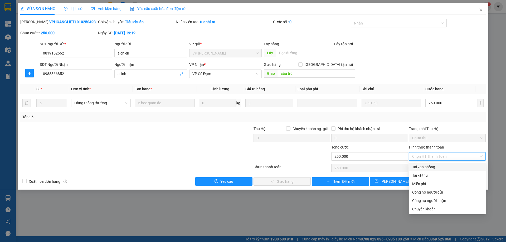
click at [430, 166] on div "Tại văn phòng" at bounding box center [447, 167] width 70 height 6
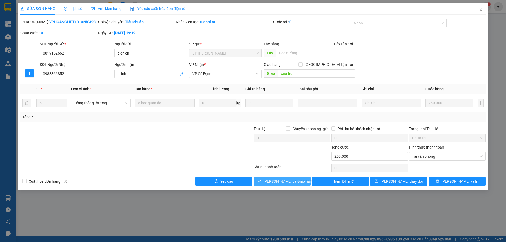
click at [303, 180] on button "[PERSON_NAME] và Giao hàng" at bounding box center [281, 181] width 57 height 8
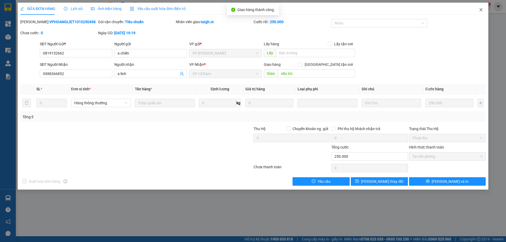
click at [481, 8] on icon "close" at bounding box center [480, 10] width 4 height 4
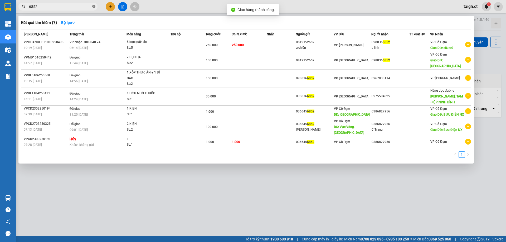
click at [93, 5] on span at bounding box center [93, 6] width 3 height 5
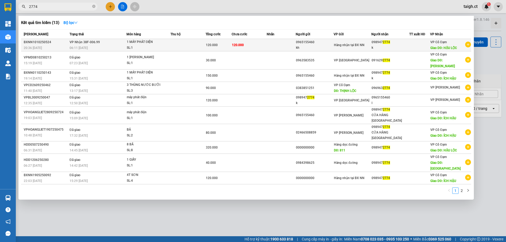
click at [75, 43] on span "VP Nhận 38F-006.99" at bounding box center [85, 42] width 30 height 4
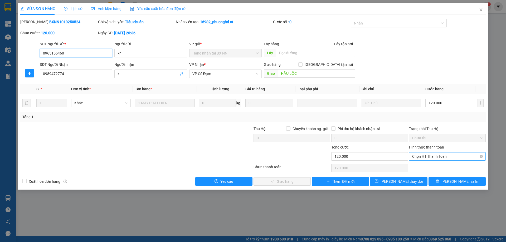
click at [430, 157] on span "Chọn HT Thanh Toán" at bounding box center [447, 156] width 70 height 8
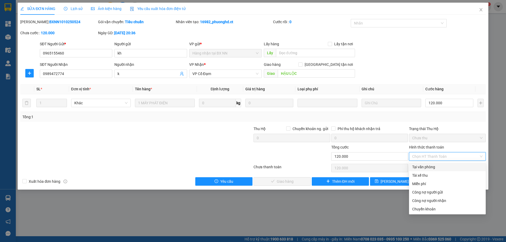
click at [430, 167] on div "Tại văn phòng" at bounding box center [447, 167] width 70 height 6
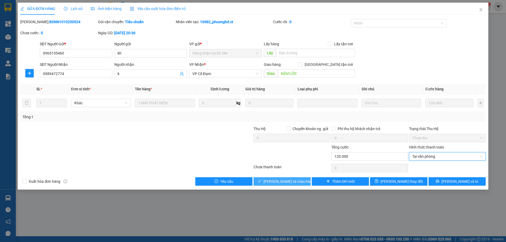
drag, startPoint x: 296, startPoint y: 181, endPoint x: 323, endPoint y: 139, distance: 50.3
click at [296, 180] on span "[PERSON_NAME] và Giao hàng" at bounding box center [288, 182] width 51 height 6
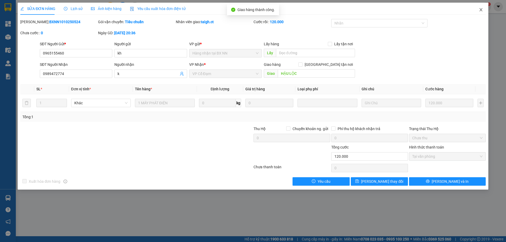
drag, startPoint x: 480, startPoint y: 11, endPoint x: 245, endPoint y: 9, distance: 235.1
click at [480, 11] on icon "close" at bounding box center [480, 10] width 4 height 4
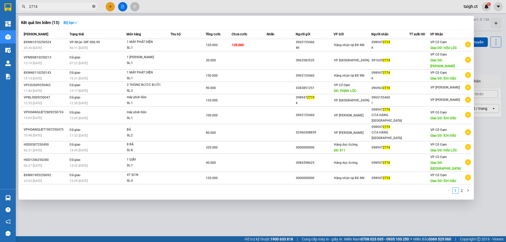
drag, startPoint x: 94, startPoint y: 5, endPoint x: 94, endPoint y: 2, distance: 3.2
click at [94, 5] on span at bounding box center [93, 6] width 3 height 5
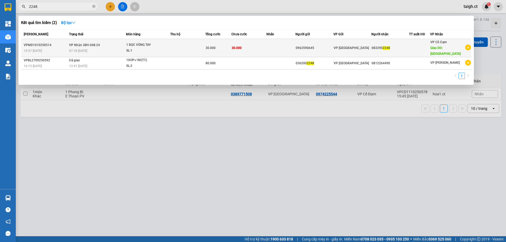
click at [93, 48] on div "07:18 [DATE]" at bounding box center [97, 51] width 57 height 6
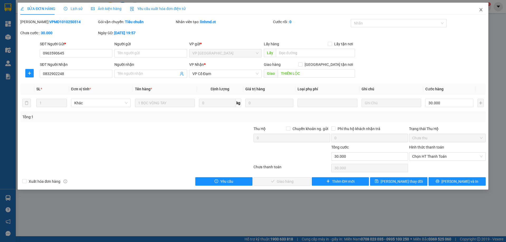
click at [479, 8] on icon "close" at bounding box center [480, 10] width 4 height 4
